Goal: Information Seeking & Learning: Learn about a topic

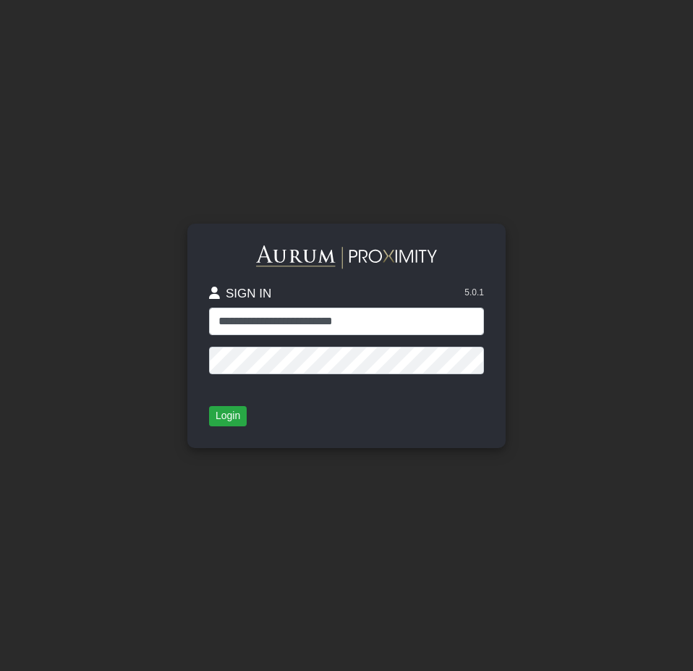
type input "**********"
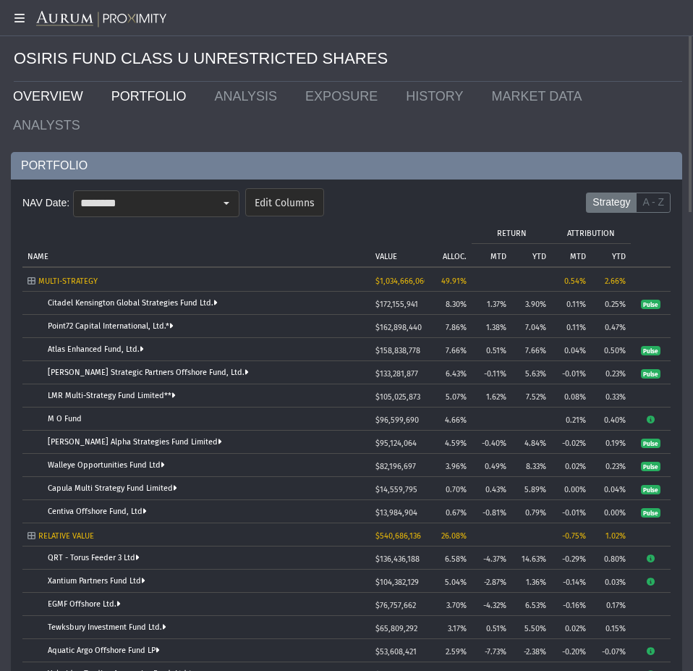
click at [57, 92] on link "OVERVIEW" at bounding box center [51, 96] width 98 height 29
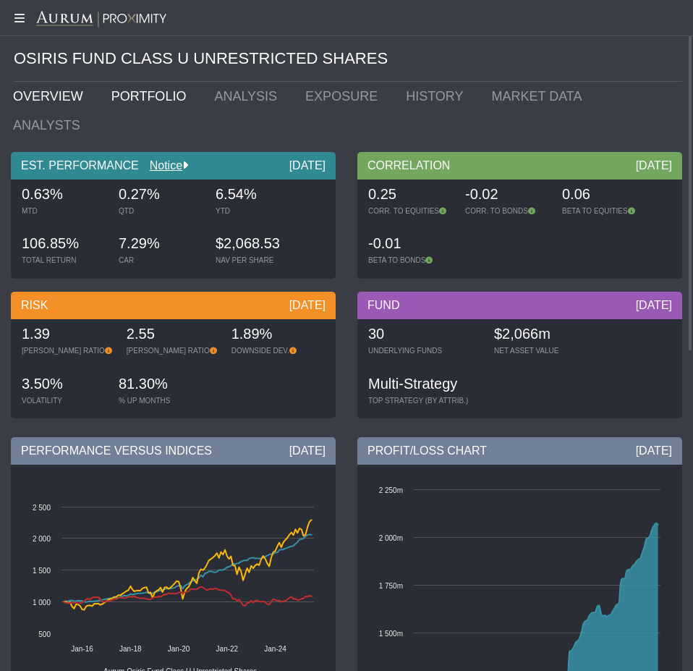
click at [132, 101] on link "PORTFOLIO" at bounding box center [153, 96] width 104 height 29
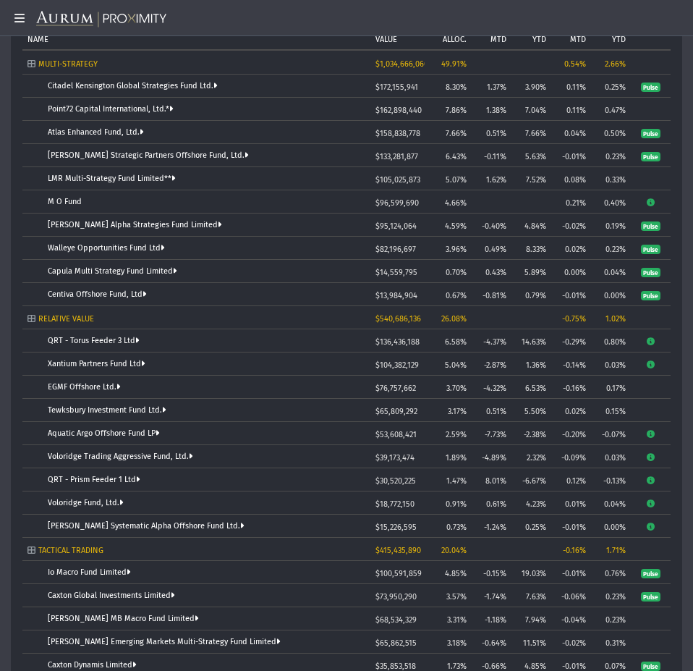
scroll to position [145, 0]
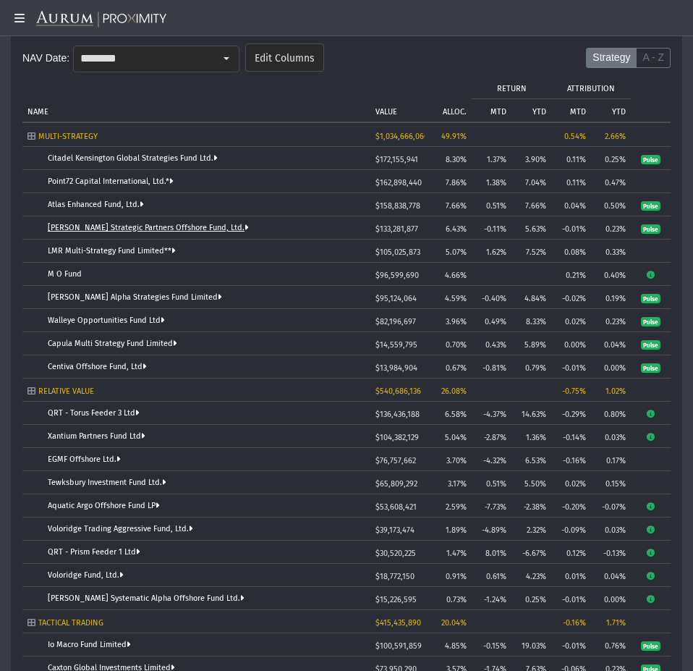
click at [215, 223] on link "[PERSON_NAME] Strategic Partners Offshore Fund, Ltd." at bounding box center [148, 227] width 201 height 9
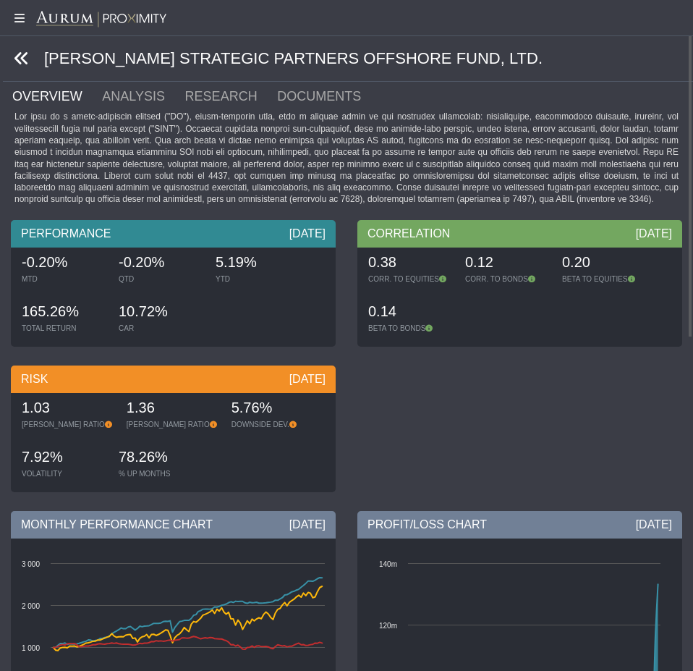
click at [27, 64] on icon at bounding box center [22, 59] width 16 height 16
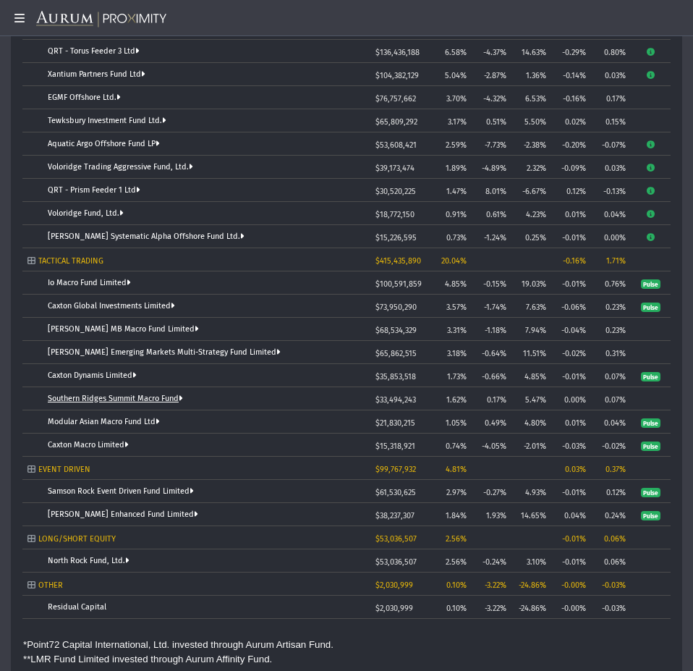
scroll to position [434, 0]
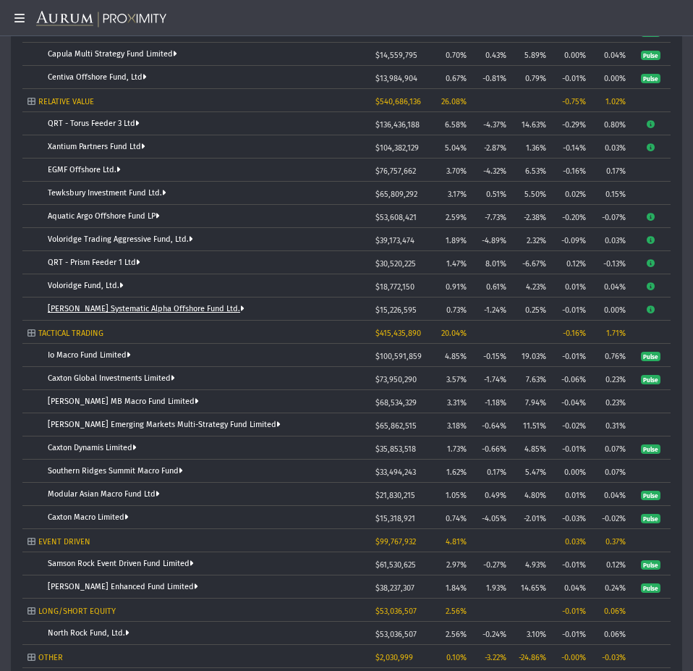
click at [125, 304] on link "[PERSON_NAME] Systematic Alpha Offshore Fund Ltd." at bounding box center [146, 308] width 197 height 9
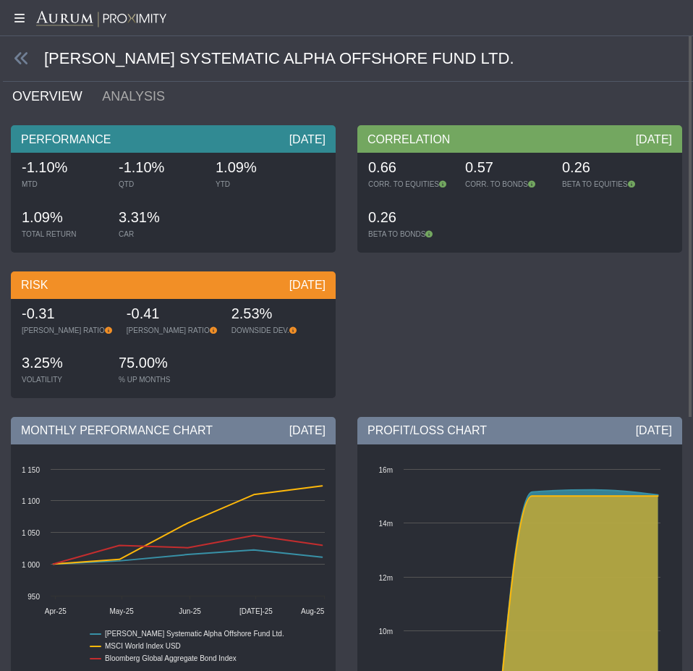
click at [12, 51] on span at bounding box center [23, 59] width 41 height 17
click at [17, 55] on icon at bounding box center [22, 59] width 16 height 16
